Goal: Task Accomplishment & Management: Manage account settings

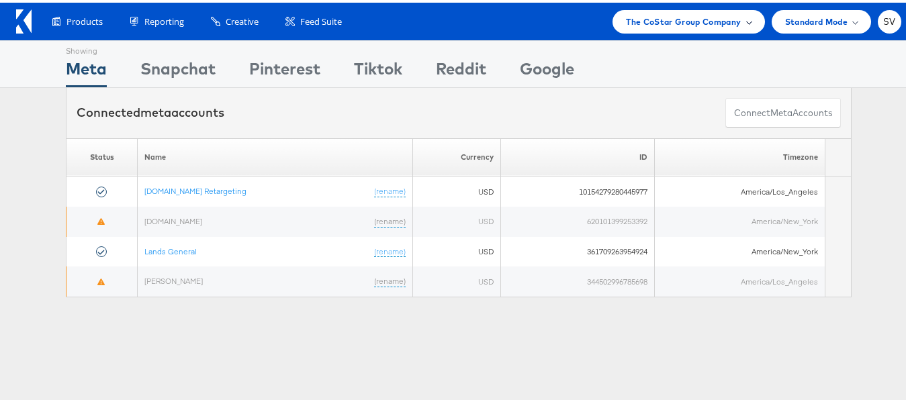
click at [703, 13] on span "The CoStar Group Company" at bounding box center [683, 19] width 115 height 14
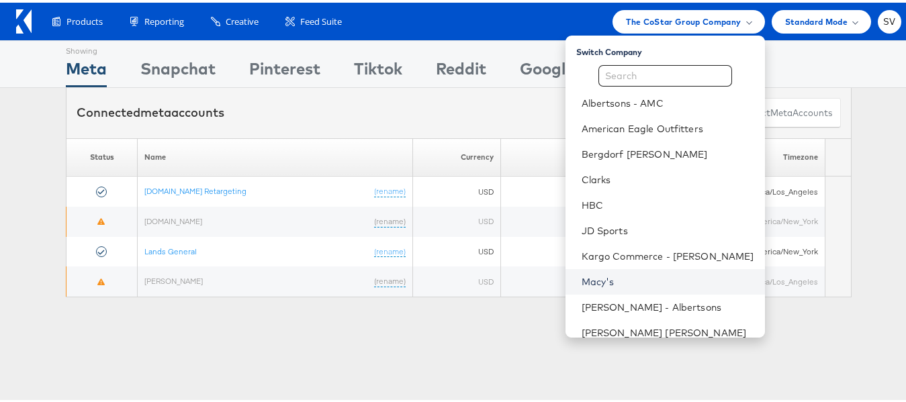
click at [613, 277] on link "Macy's" at bounding box center [668, 279] width 173 height 13
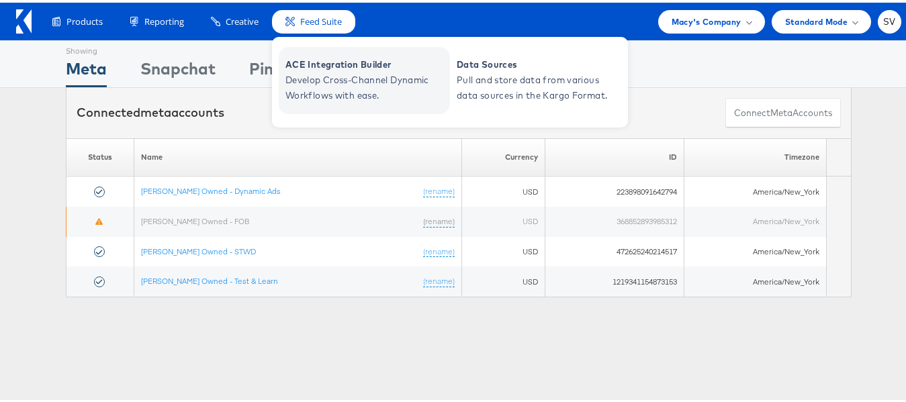
click at [335, 75] on span "Develop Cross-Channel Dynamic Workflows with ease." at bounding box center [366, 85] width 161 height 31
